Goal: Information Seeking & Learning: Learn about a topic

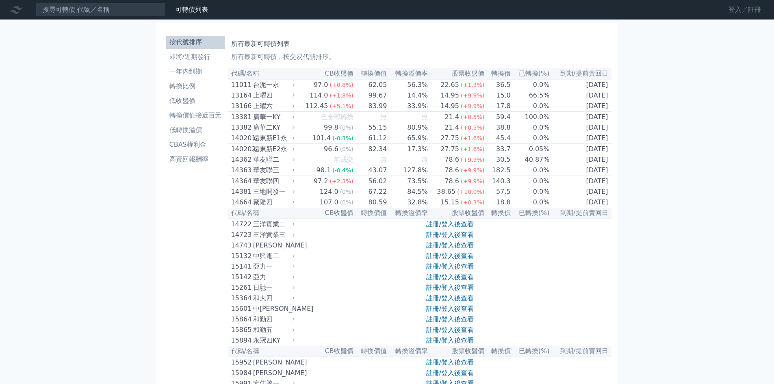
click at [737, 10] on link "登入／註冊" at bounding box center [744, 9] width 45 height 13
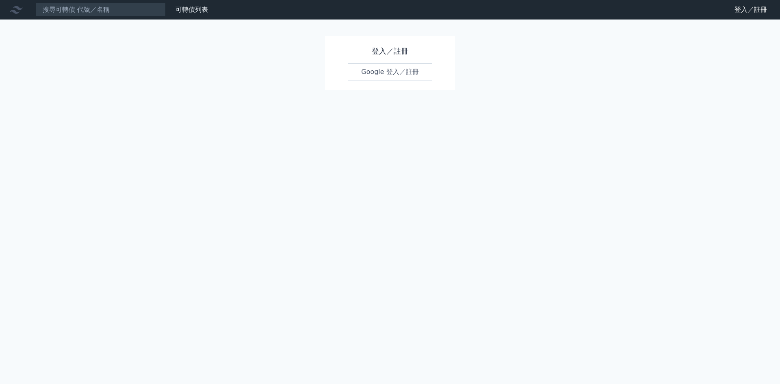
click at [411, 68] on link "Google 登入／註冊" at bounding box center [390, 71] width 84 height 17
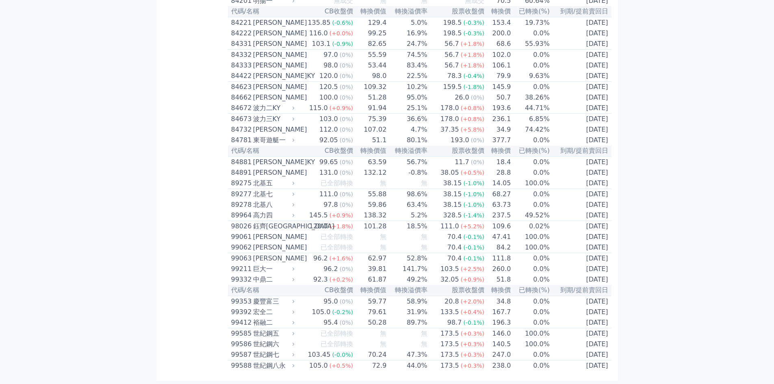
scroll to position [1358, 0]
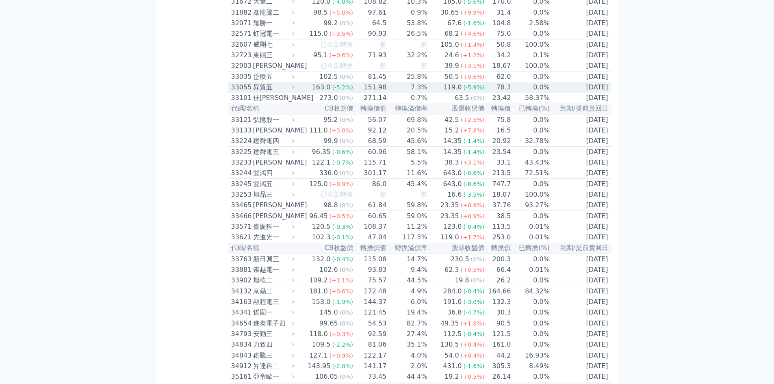
click at [245, 92] on div "33055" at bounding box center [241, 87] width 20 height 10
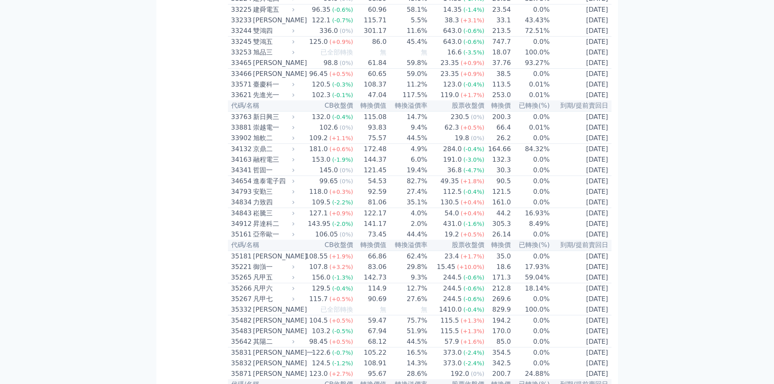
scroll to position [1035, 0]
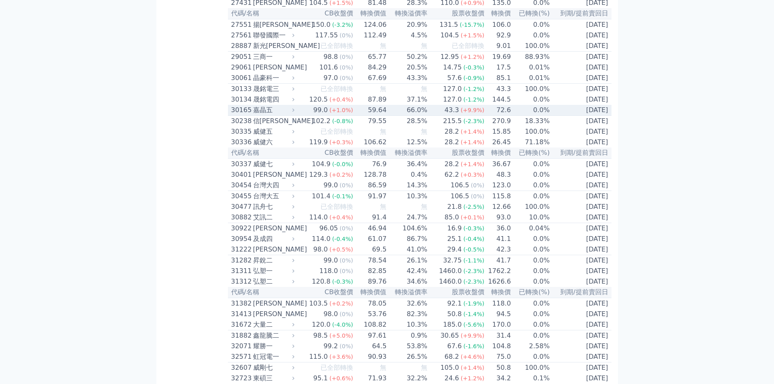
click at [266, 115] on div "嘉晶五" at bounding box center [273, 110] width 40 height 10
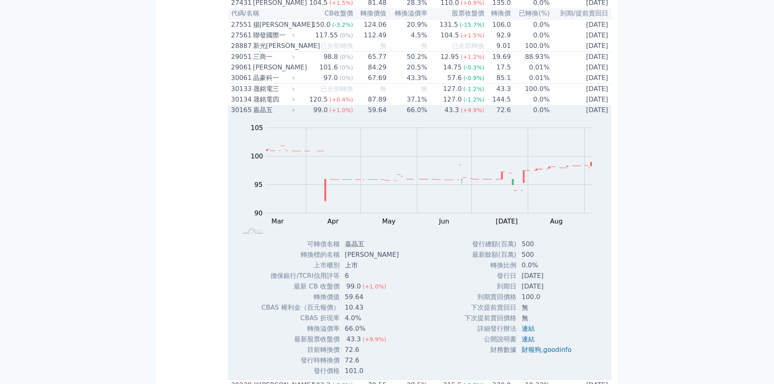
click at [266, 115] on div "嘉晶五" at bounding box center [273, 110] width 40 height 10
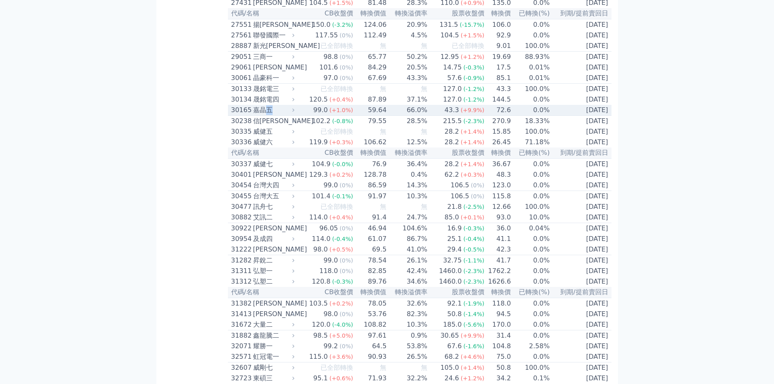
click at [266, 115] on div "嘉晶五" at bounding box center [273, 110] width 40 height 10
